Goal: Task Accomplishment & Management: Use online tool/utility

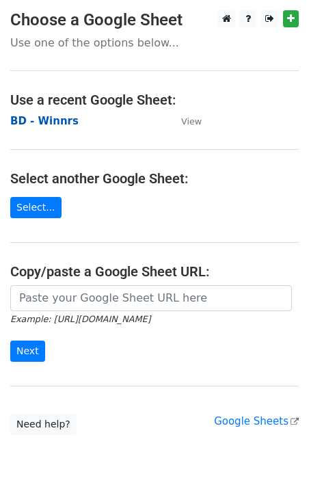
click at [62, 126] on strong "BD - Winnrs" at bounding box center [44, 121] width 68 height 12
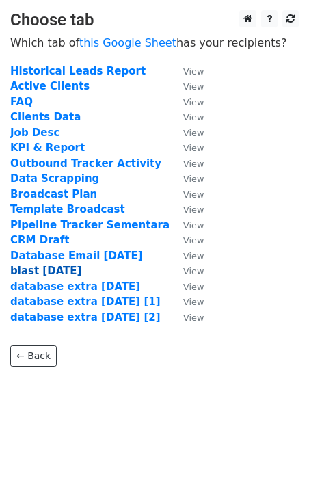
click at [32, 272] on strong "blast 15 aug" at bounding box center [45, 271] width 71 height 12
click at [48, 273] on strong "blast 15 aug" at bounding box center [45, 271] width 71 height 12
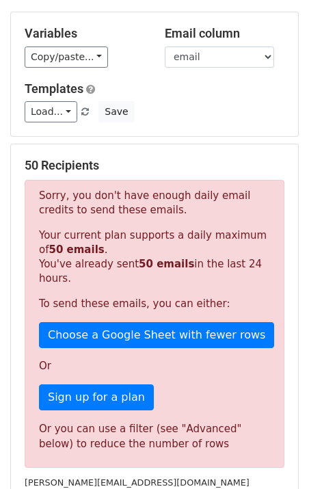
scroll to position [66, 0]
